Goal: Complete application form: Complete application form

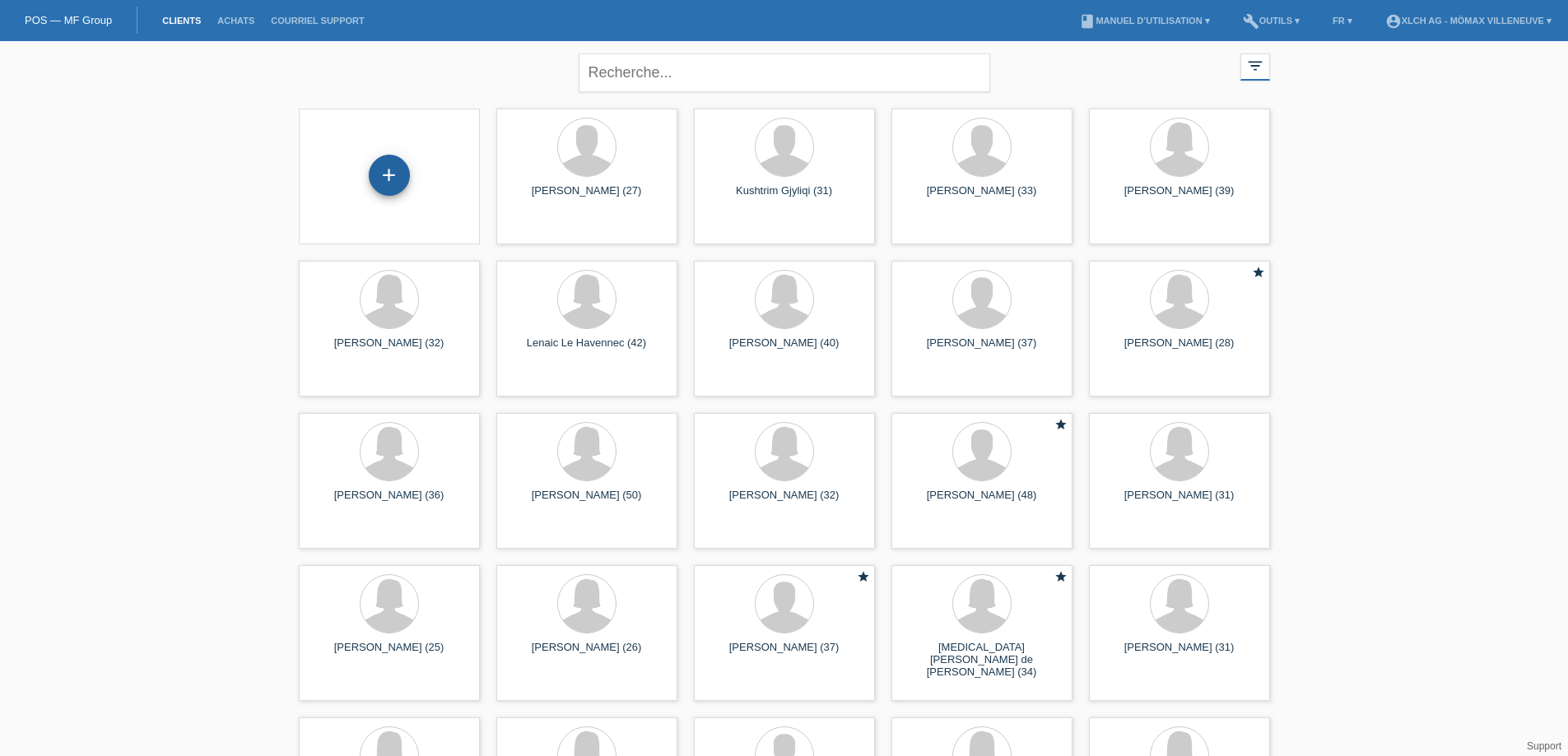
click at [393, 171] on div "+" at bounding box center [388, 175] width 41 height 41
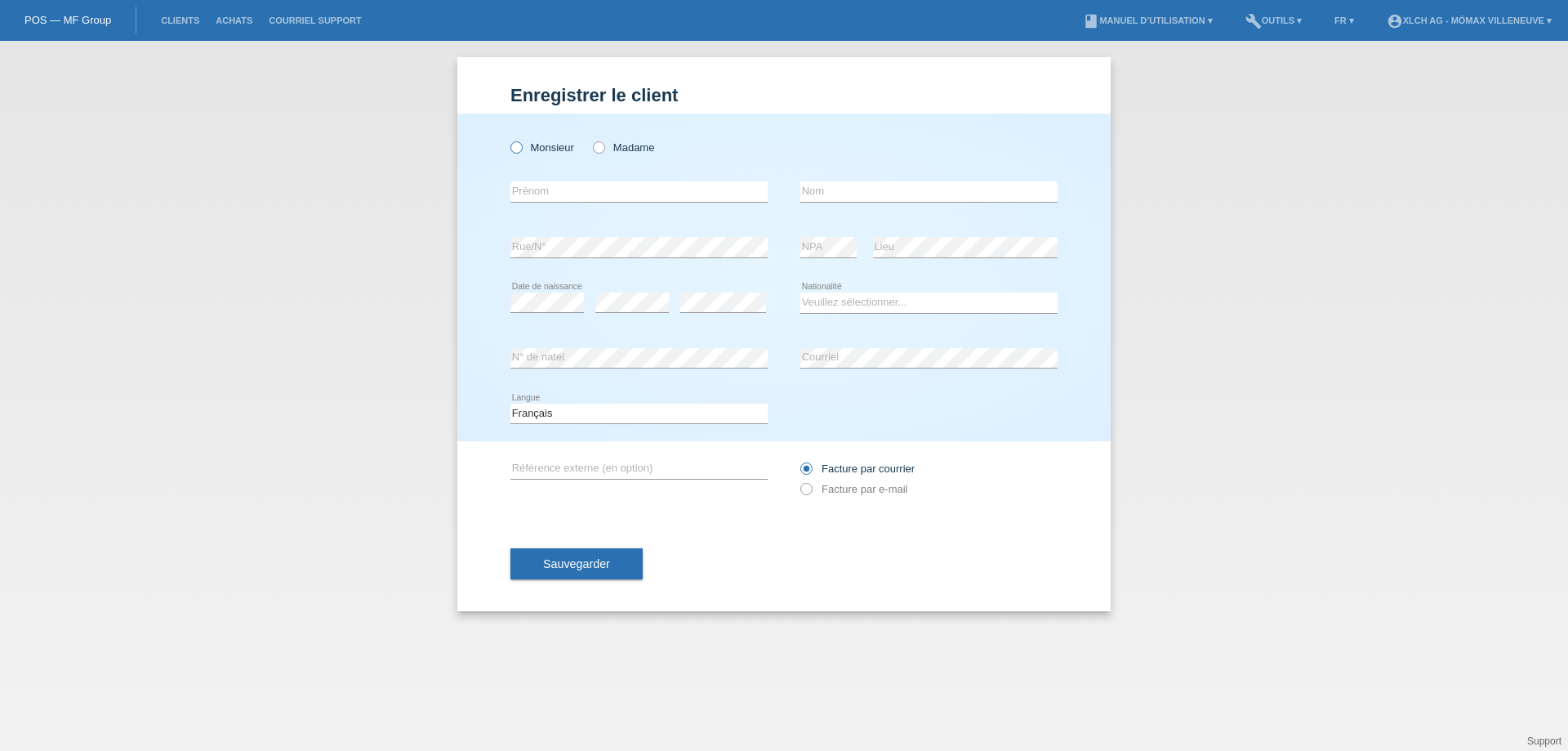
click at [521, 142] on label "Monsieur" at bounding box center [542, 147] width 64 height 12
click at [521, 142] on input "Monsieur" at bounding box center [515, 146] width 10 height 10
radio input "true"
click at [590, 139] on icon at bounding box center [590, 139] width 0 height 0
click at [601, 146] on input "Madame" at bounding box center [598, 146] width 10 height 10
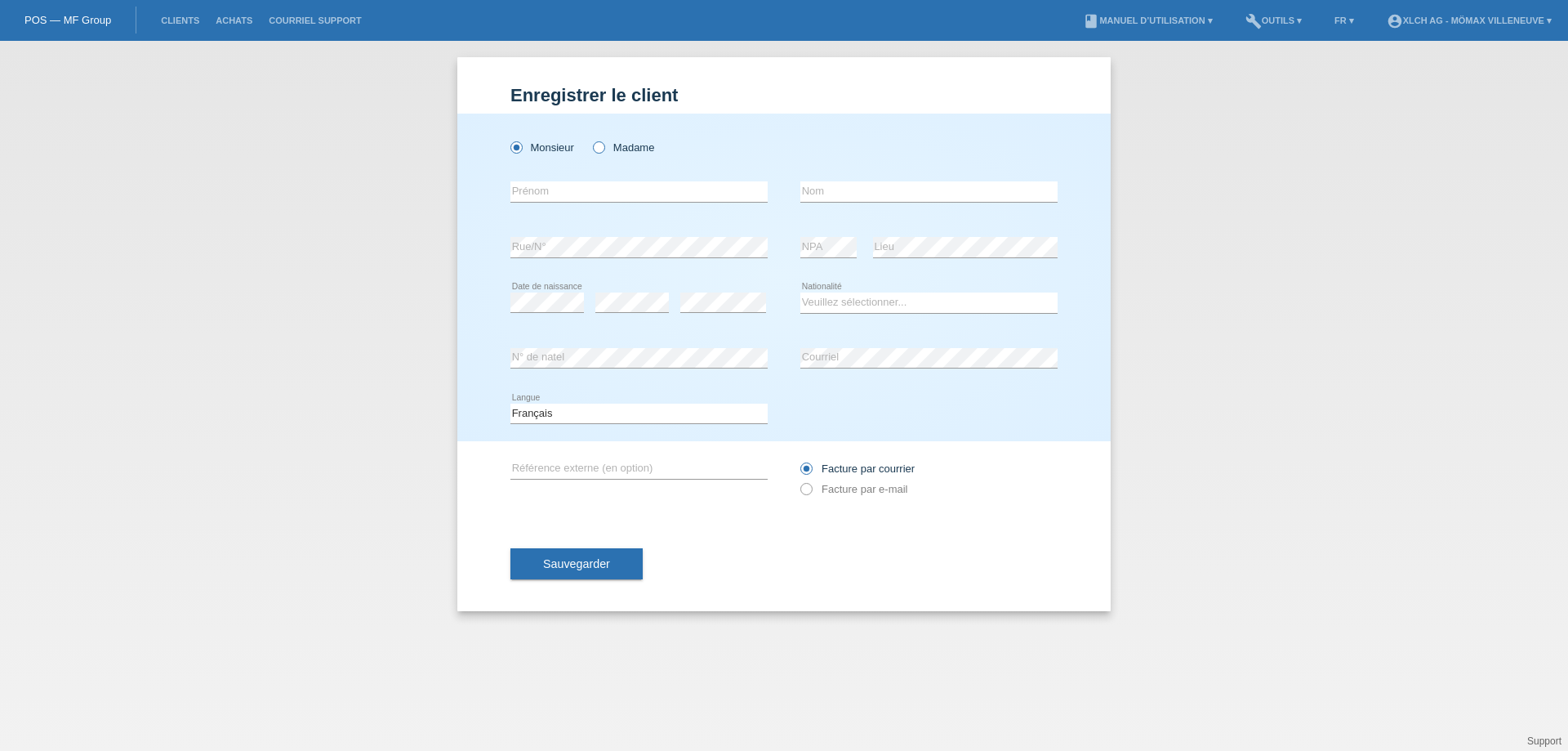
radio input "true"
click at [540, 191] on input "text" at bounding box center [639, 191] width 257 height 21
type input "[PERSON_NAME]"
click at [832, 189] on input "text" at bounding box center [929, 191] width 257 height 21
type input "MAIOLO"
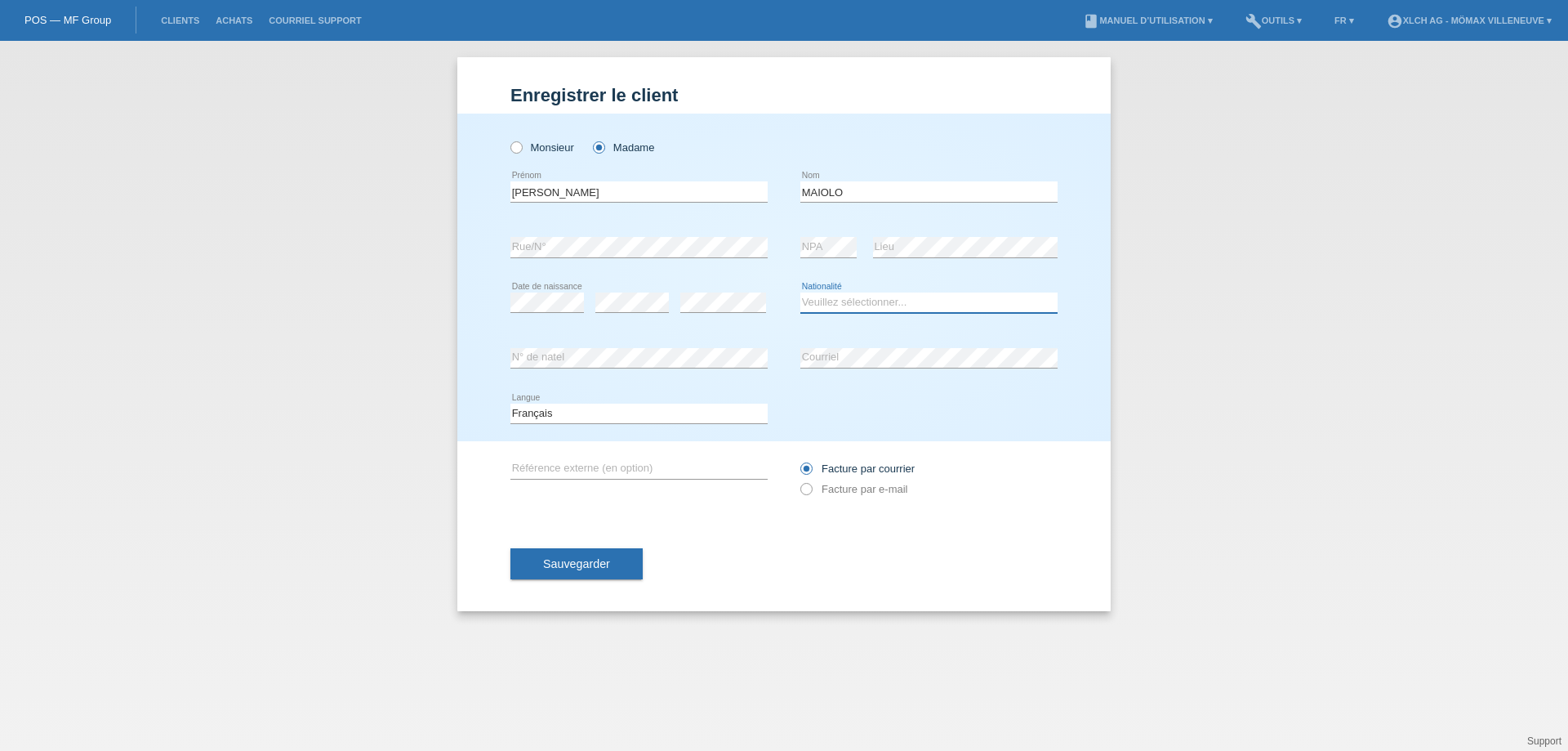
click at [832, 301] on select "Veuillez sélectionner... Suisse Allemagne Autriche Liechtenstein ------------ A…" at bounding box center [929, 302] width 257 height 20
select select "IT"
click at [800, 292] on select "Veuillez sélectionner... Suisse Allemagne Autriche Liechtenstein ------------ A…" at bounding box center [929, 302] width 257 height 20
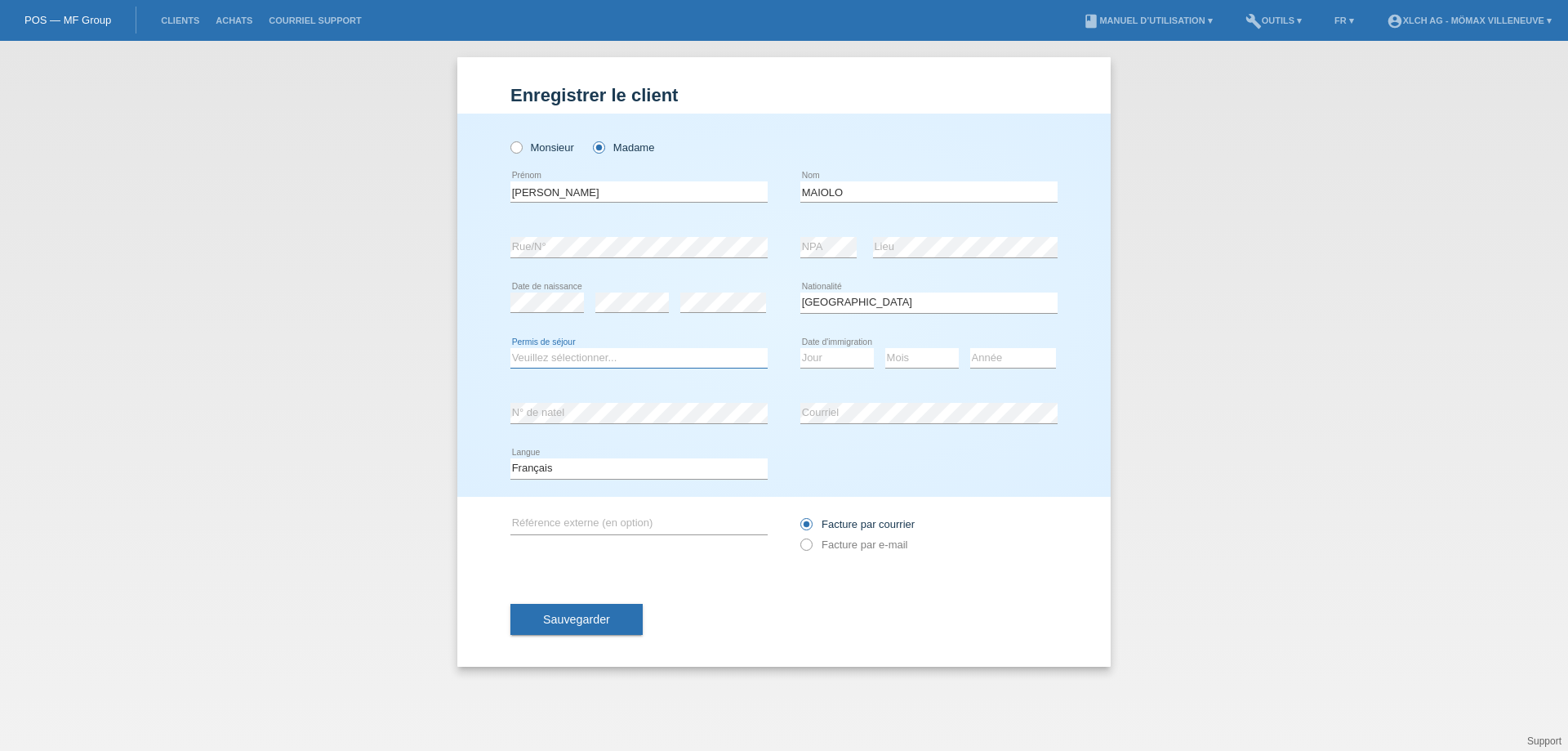
click at [531, 356] on select "Veuillez sélectionner... C B B - Statut de réfugié Autre" at bounding box center [639, 357] width 257 height 20
select select "B"
click at [510, 348] on select "Veuillez sélectionner... C B B - Statut de réfugié Autre" at bounding box center [639, 357] width 257 height 20
click at [838, 353] on select "Jour 01 02 03 04 05 06 07 08 09 10 11" at bounding box center [837, 357] width 73 height 20
select select "01"
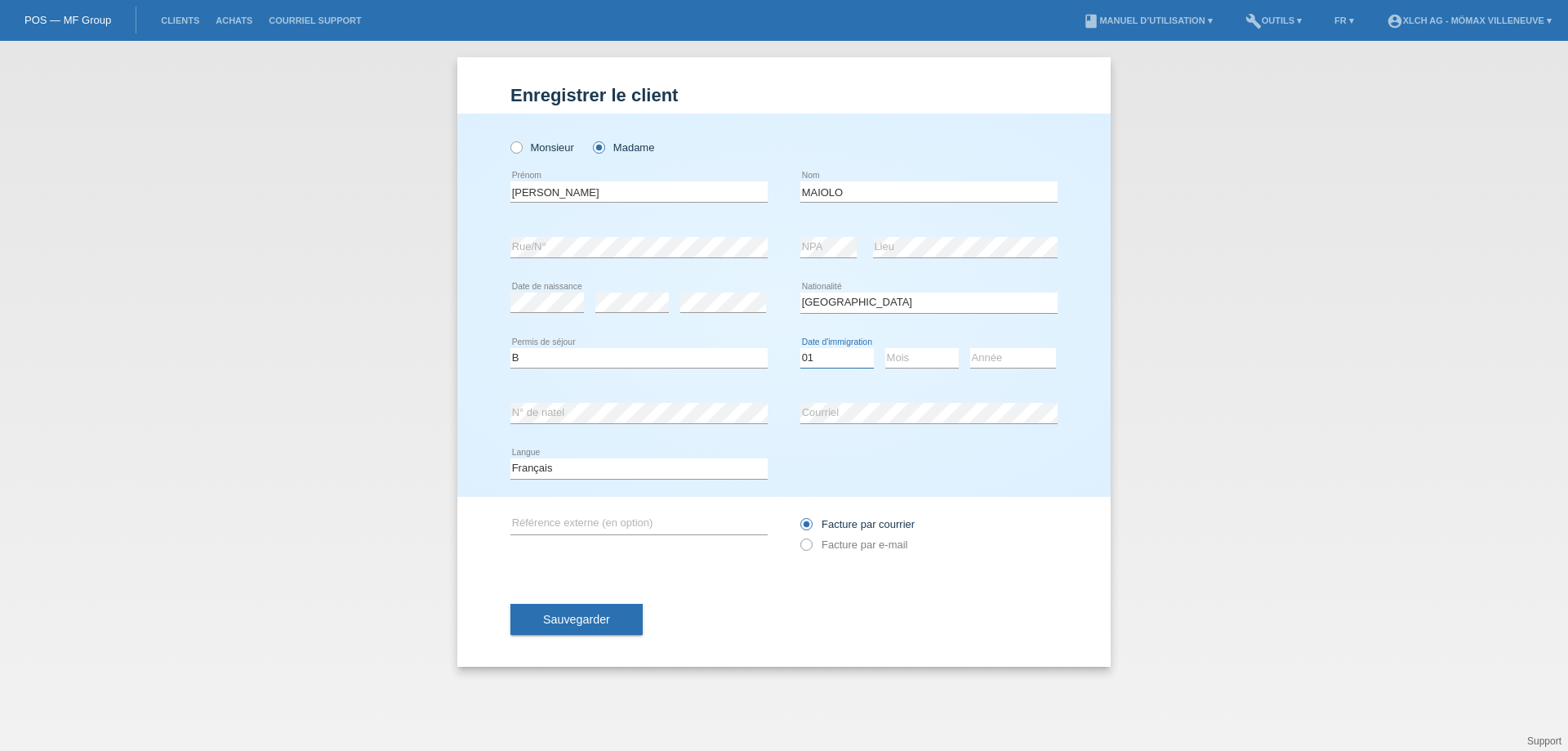
click at [800, 348] on select "Jour 01 02 03 04 05 06 07 08 09 10 11" at bounding box center [837, 357] width 73 height 20
click at [936, 356] on select "Mois 01 02 03 04 05 06 07 08 09 10 11" at bounding box center [922, 357] width 73 height 20
select select "02"
click at [885, 348] on select "Mois 01 02 03 04 05 06 07 08 09 10 11" at bounding box center [922, 357] width 73 height 20
click at [1004, 360] on select "Année 2025 2024 2023 2022 2021 2020 2019 2018 2017 2016 2015 2014 2013 2012 201…" at bounding box center [1012, 357] width 86 height 20
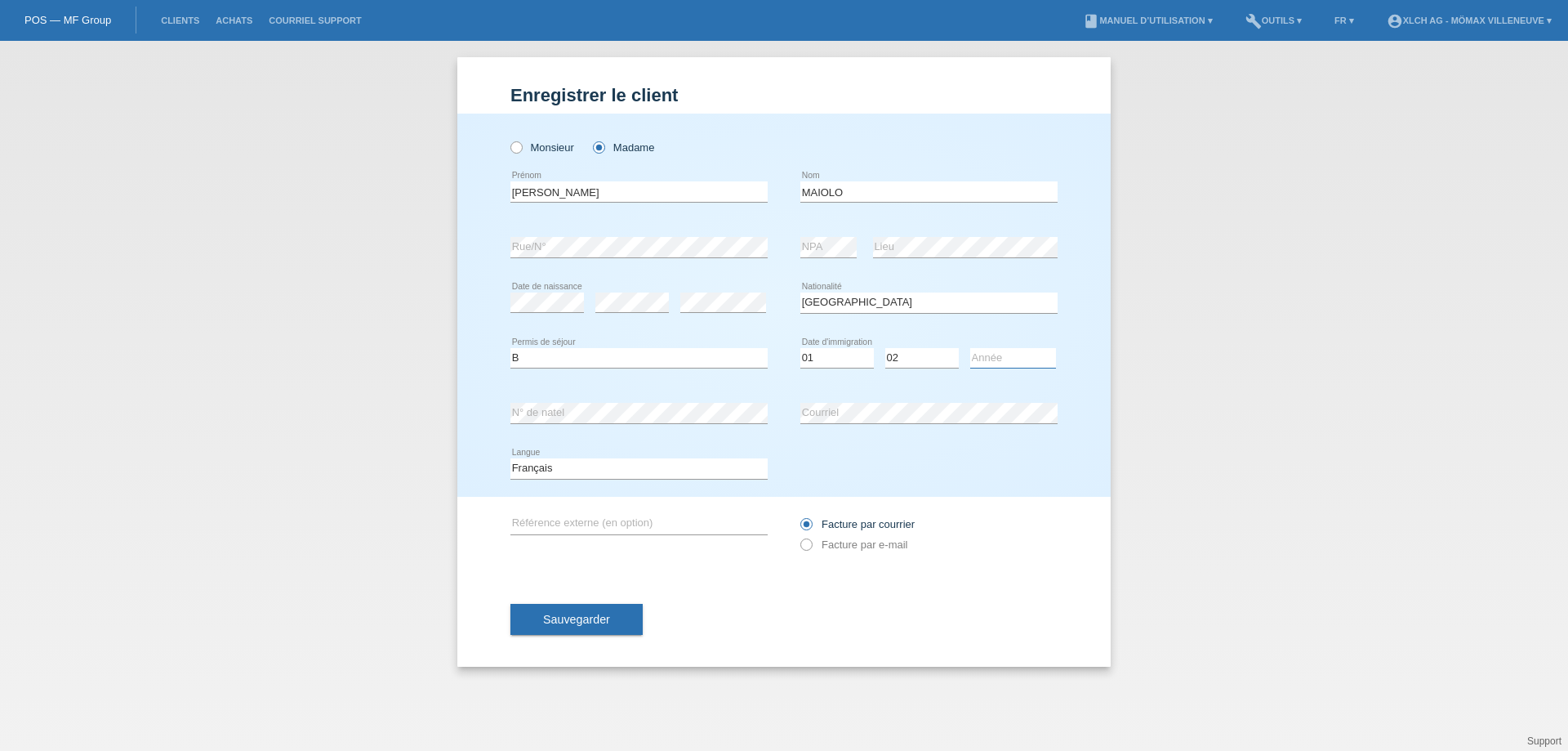
select select "2025"
click at [970, 348] on select "Année 2025 2024 2023 2022 2021 2020 2019 2018 2017 2016 2015 2014 2013 2012 201…" at bounding box center [1012, 357] width 86 height 20
click at [566, 465] on select "Deutsch Français Italiano English" at bounding box center [639, 467] width 257 height 20
select select "it"
click at [510, 458] on select "Deutsch Français Italiano English" at bounding box center [639, 467] width 257 height 20
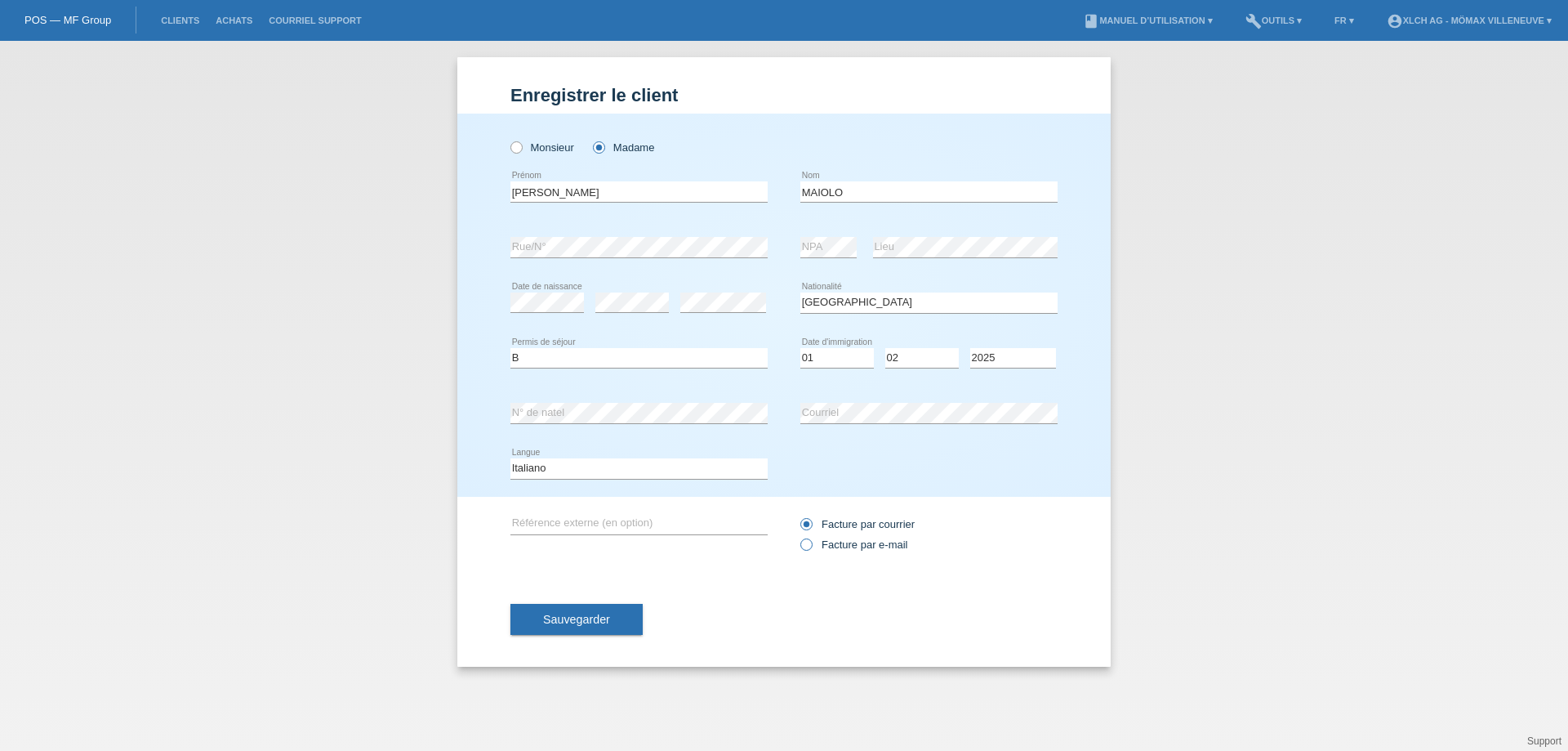
click at [798, 536] on icon at bounding box center [798, 536] width 0 height 0
click at [808, 540] on input "Facture par e-mail" at bounding box center [805, 548] width 10 height 21
radio input "true"
click at [590, 617] on span "Sauvegarder" at bounding box center [576, 619] width 67 height 13
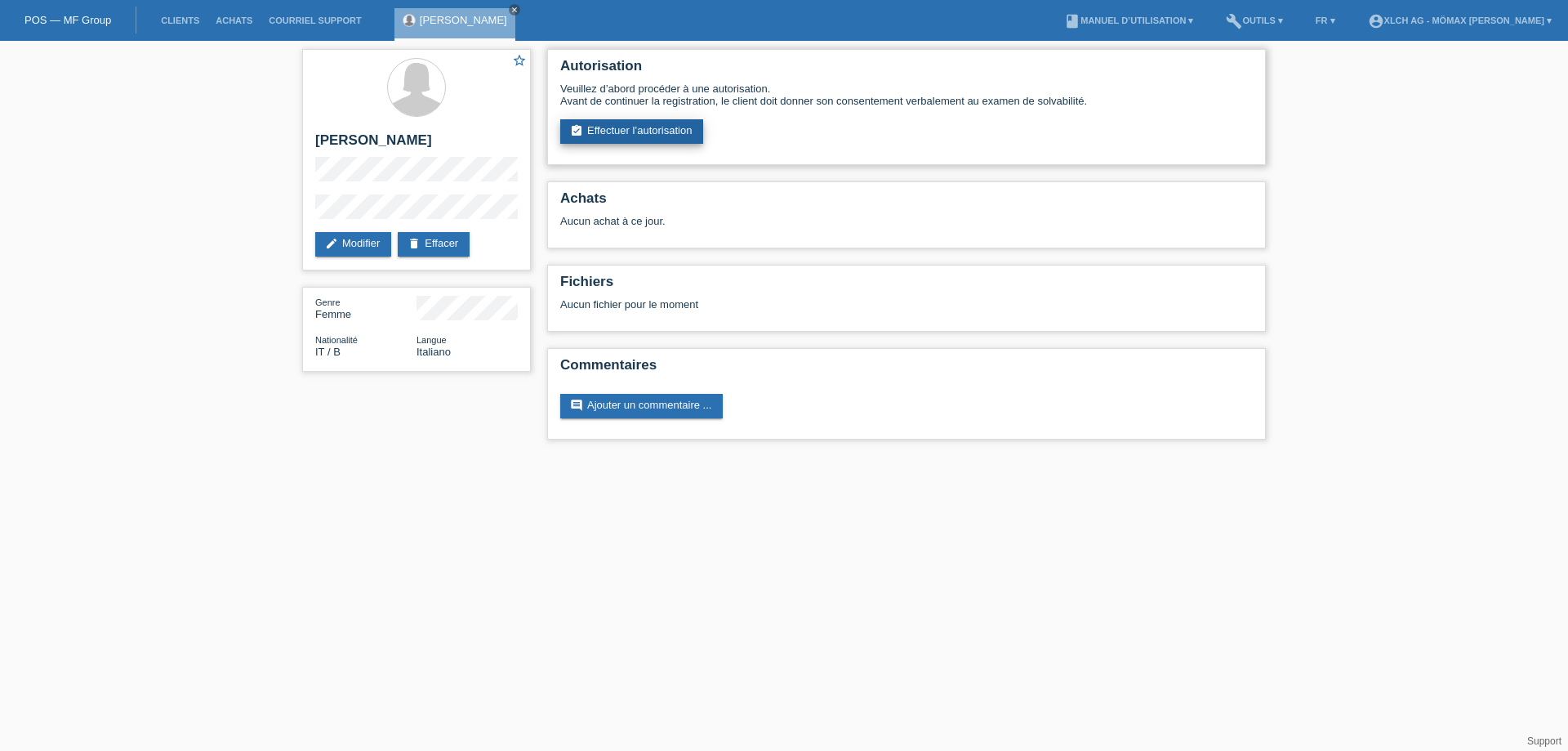
click at [642, 128] on link "assignment_turned_in Effectuer l’autorisation" at bounding box center [632, 132] width 143 height 24
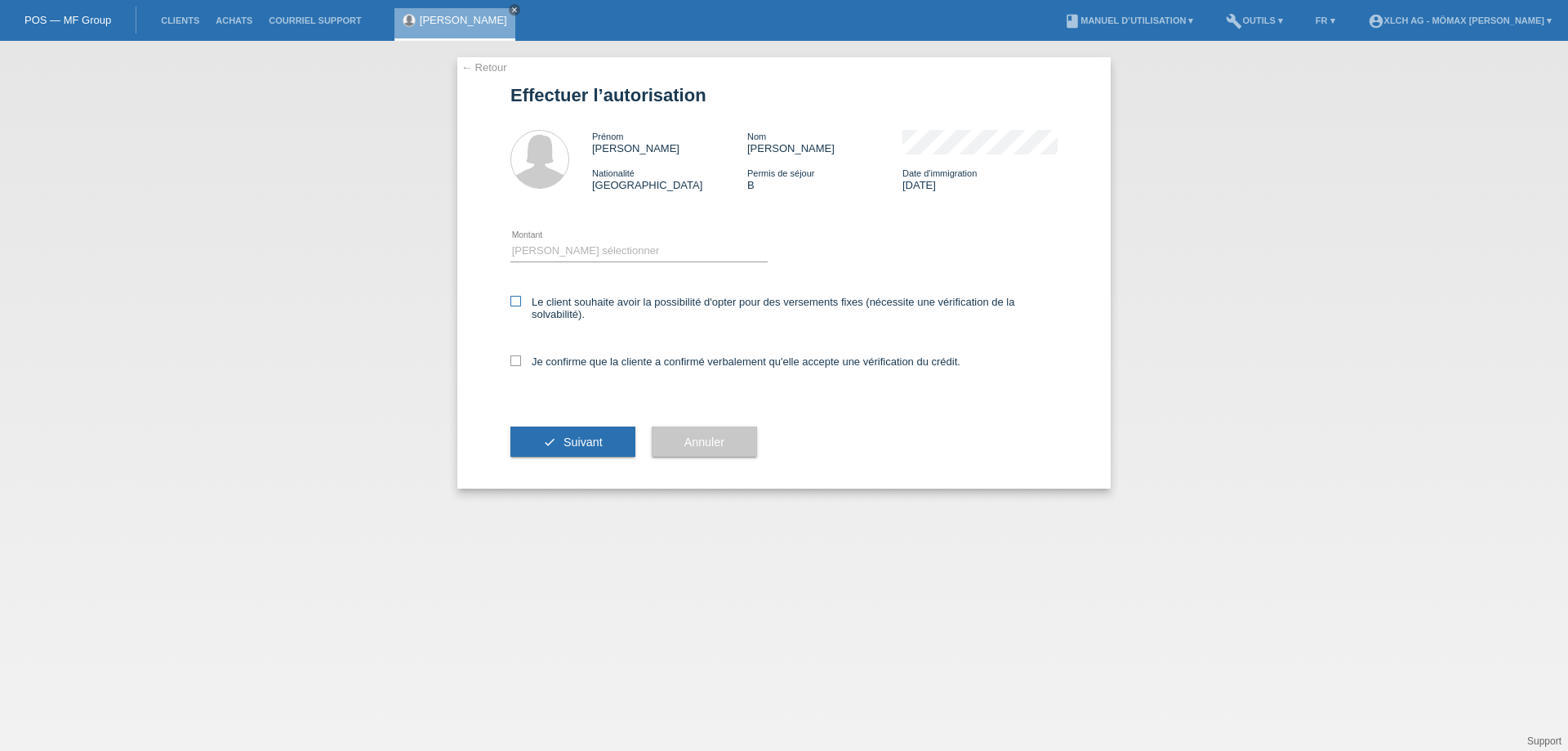
click at [515, 302] on icon at bounding box center [515, 301] width 10 height 10
click at [515, 302] on input "Le client souhaite avoir la possibilité d'opter pour des versements fixes (néce…" at bounding box center [515, 301] width 10 height 10
checkbox input "true"
click at [518, 360] on icon at bounding box center [515, 360] width 10 height 10
click at [518, 360] on input "Je confirme que la cliente a confirmé verbalement qu'elle accepte une vérificat…" at bounding box center [515, 360] width 10 height 10
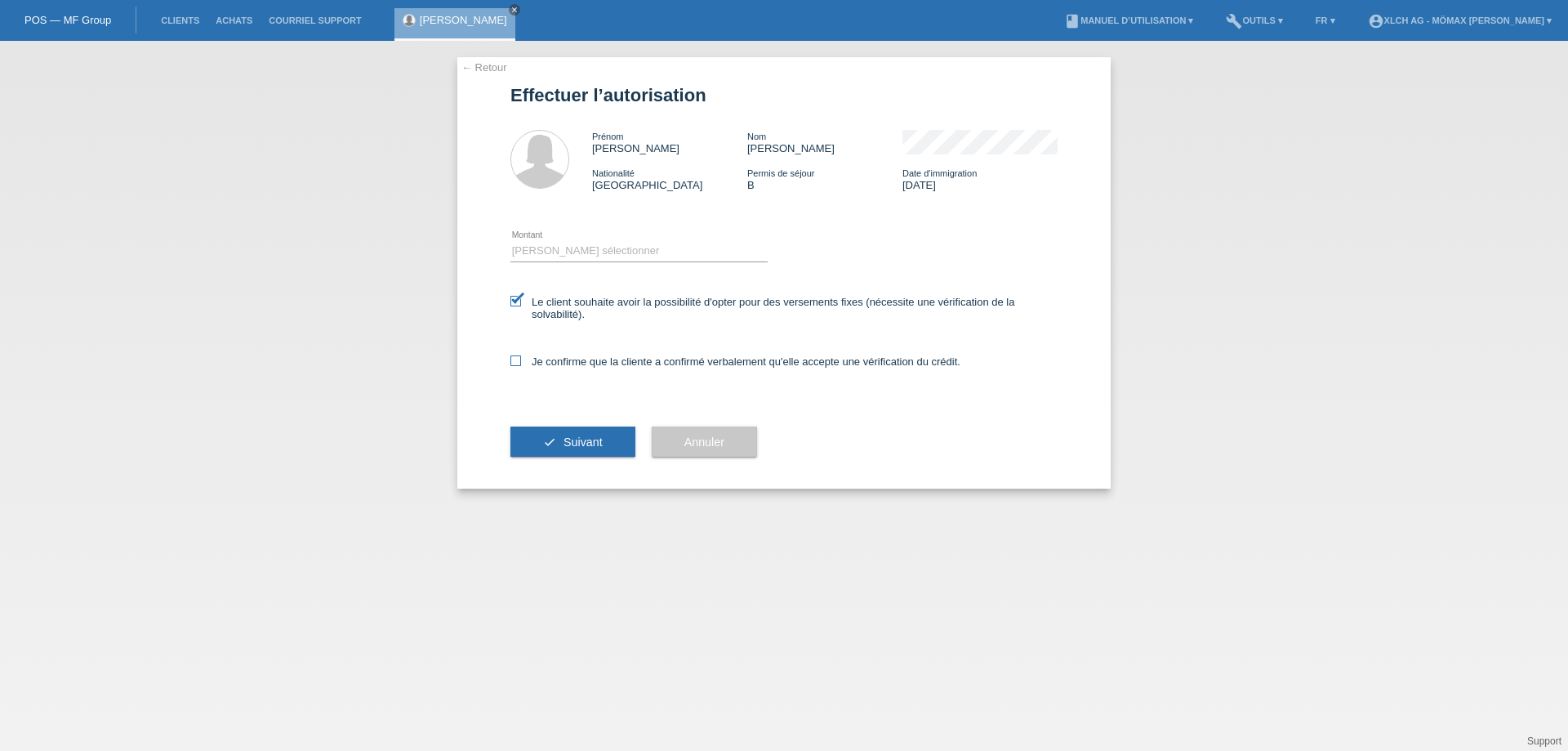
checkbox input "true"
click at [606, 441] on button "check Suivant" at bounding box center [573, 442] width 125 height 31
click at [576, 245] on select "Veuillez sélectionner CHF 1.00 - CHF 499.00 CHF 500.00 - CHF 1'999.00 CHF 2'000…" at bounding box center [639, 251] width 257 height 20
select select "2"
click at [510, 241] on select "Veuillez sélectionner CHF 1.00 - CHF 499.00 CHF 500.00 - CHF 1'999.00 CHF 2'000…" at bounding box center [639, 251] width 257 height 20
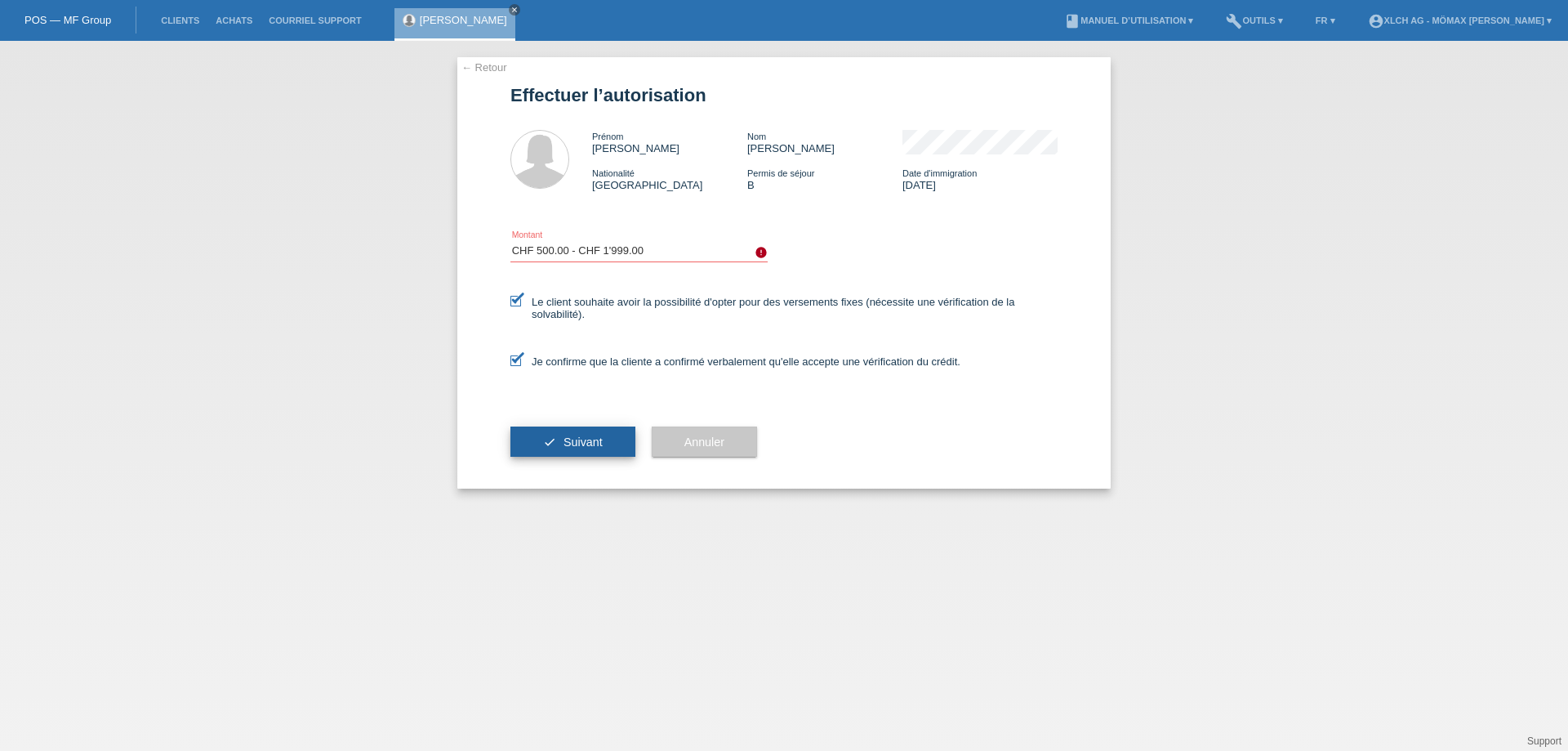
click at [587, 443] on span "Suivant" at bounding box center [583, 442] width 40 height 13
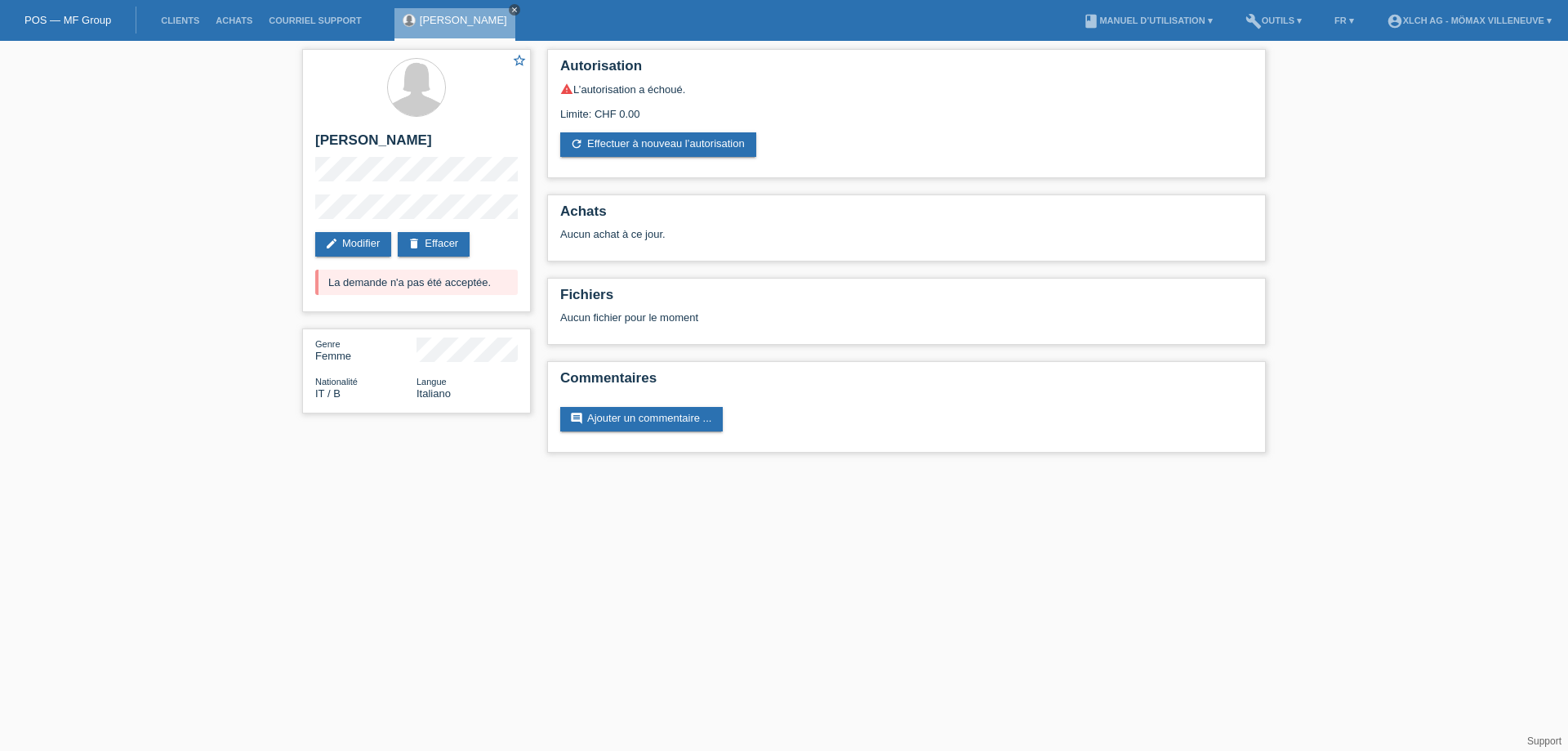
click at [519, 7] on icon "close" at bounding box center [514, 9] width 8 height 8
drag, startPoint x: 178, startPoint y: 281, endPoint x: 180, endPoint y: 270, distance: 11.2
click at [178, 280] on div "star_border [PERSON_NAME] edit Modifier delete Effacer La demande n'a pas été a…" at bounding box center [784, 254] width 1568 height 428
click at [211, 253] on div "star_border [PERSON_NAME] edit Modifier delete Effacer La demande n'a pas été a…" at bounding box center [784, 254] width 1568 height 428
drag, startPoint x: 404, startPoint y: 192, endPoint x: 334, endPoint y: 194, distance: 70.0
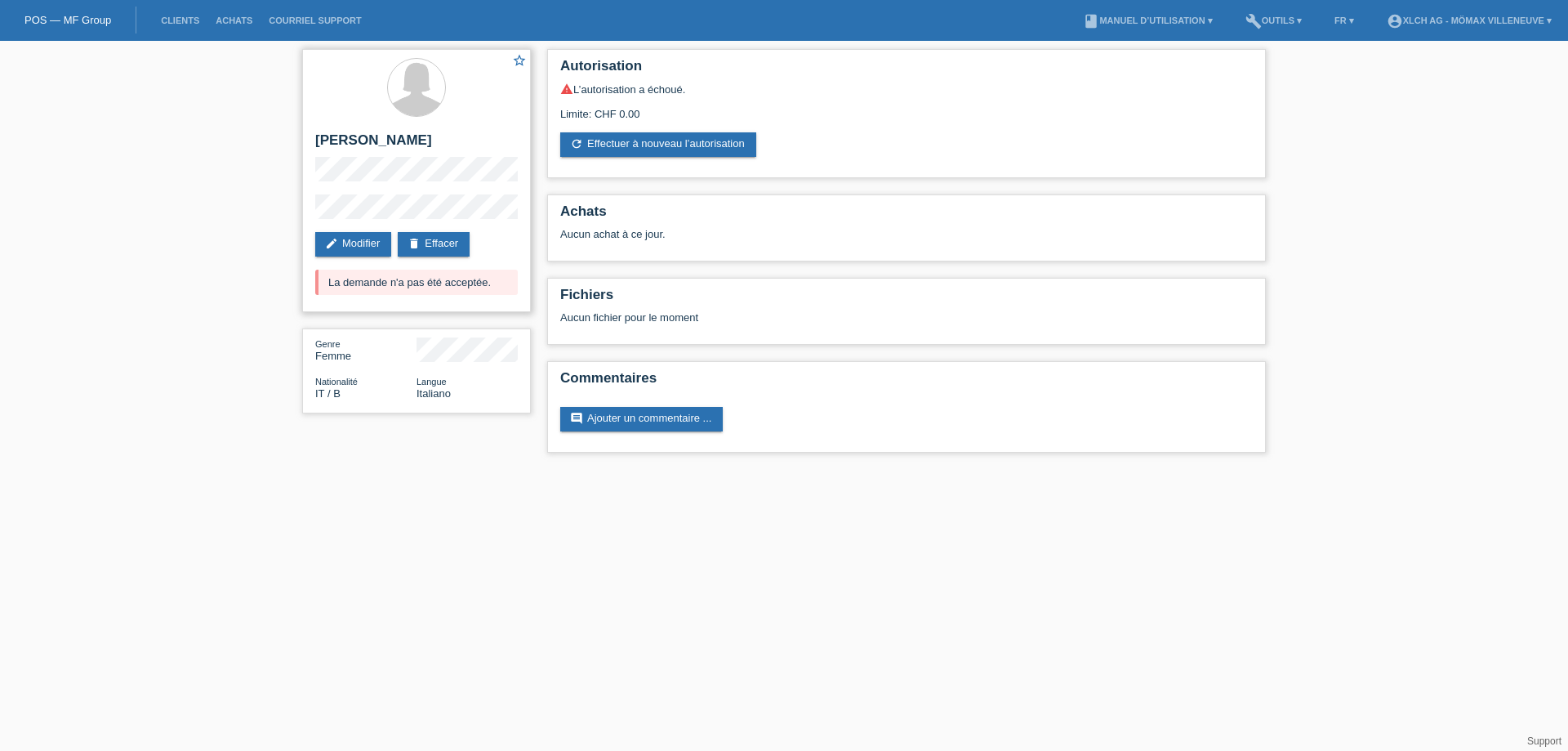
click at [334, 194] on div "star_border [PERSON_NAME] edit Modifier delete Effacer La demande n'a pas été a…" at bounding box center [416, 180] width 229 height 263
